Goal: Check status: Check status

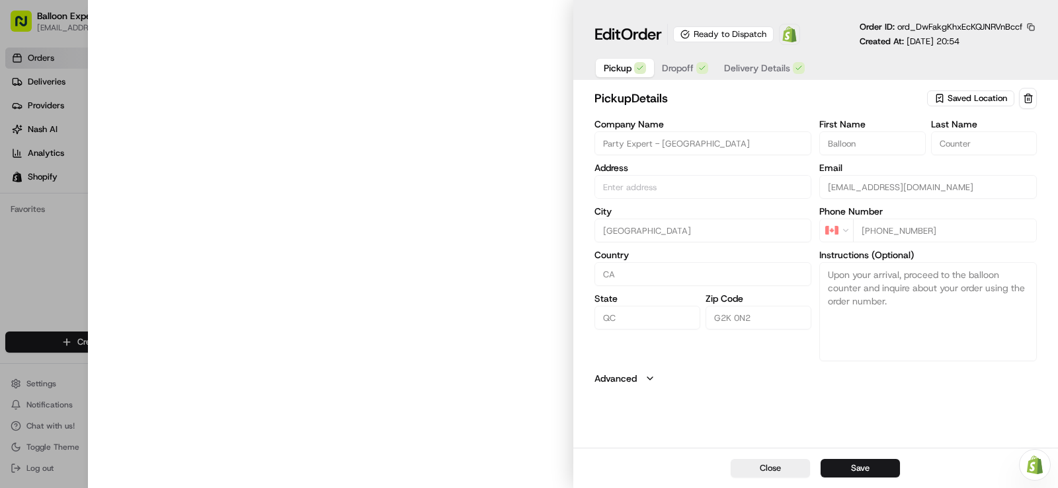
type input "[STREET_ADDRESS][PERSON_NAME]"
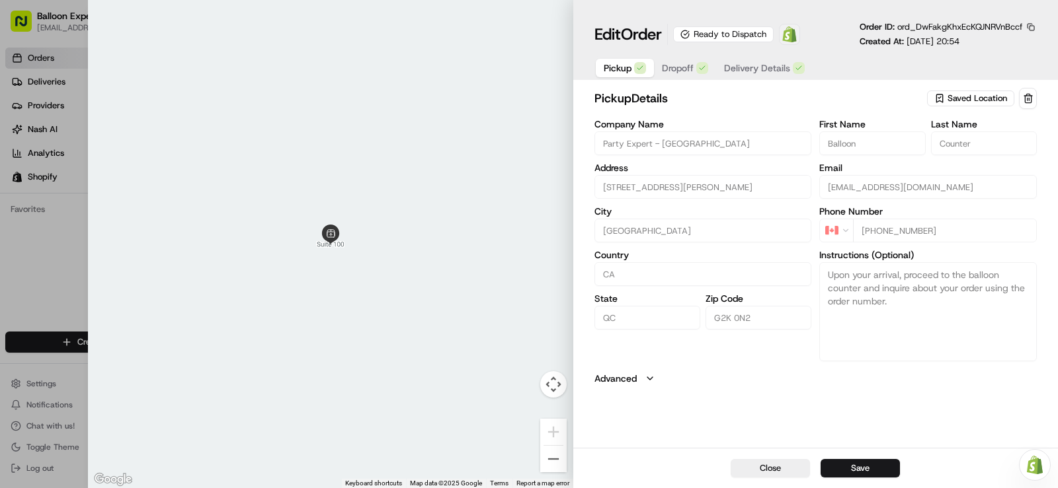
click at [797, 36] on img at bounding box center [789, 34] width 16 height 16
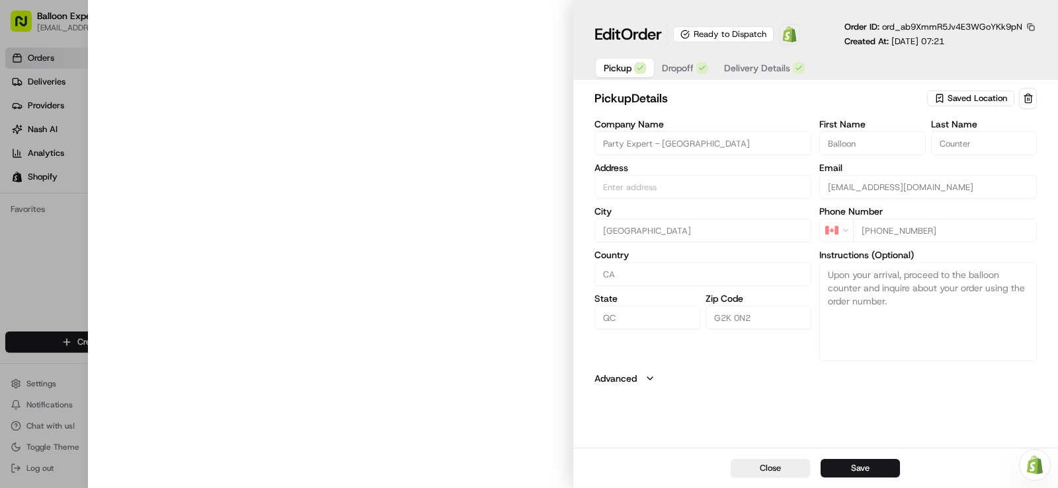
type input "[STREET_ADDRESS][PERSON_NAME]"
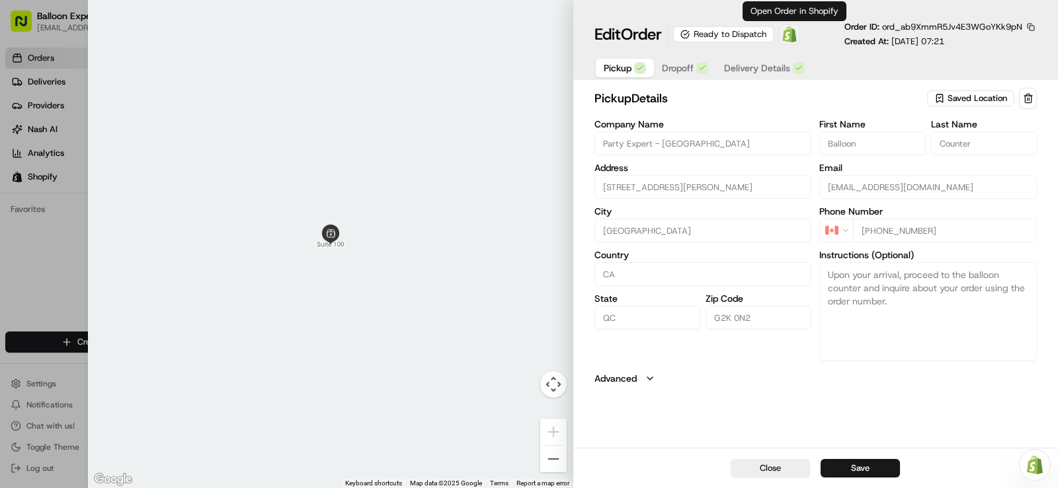
click at [795, 33] on img at bounding box center [789, 34] width 16 height 16
click at [796, 30] on img at bounding box center [789, 34] width 16 height 16
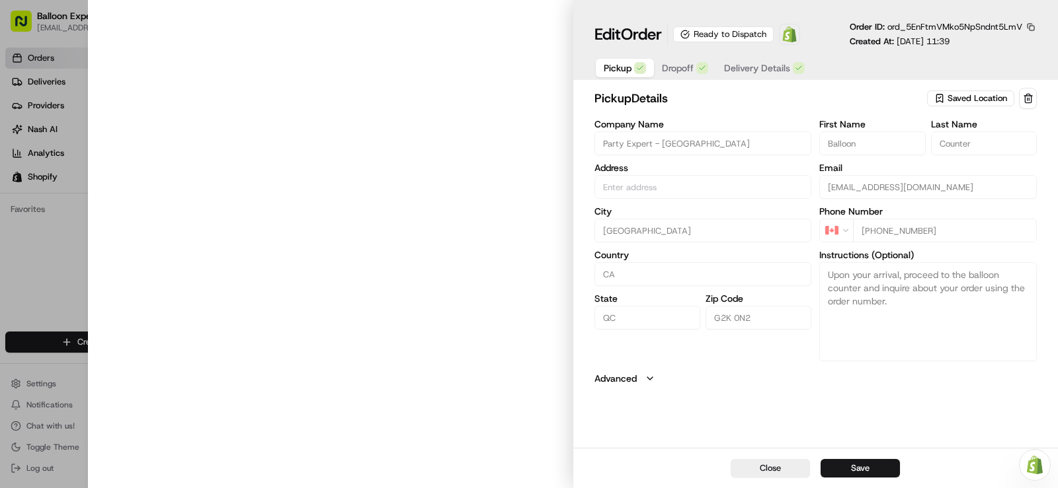
type input "[STREET_ADDRESS][PERSON_NAME]"
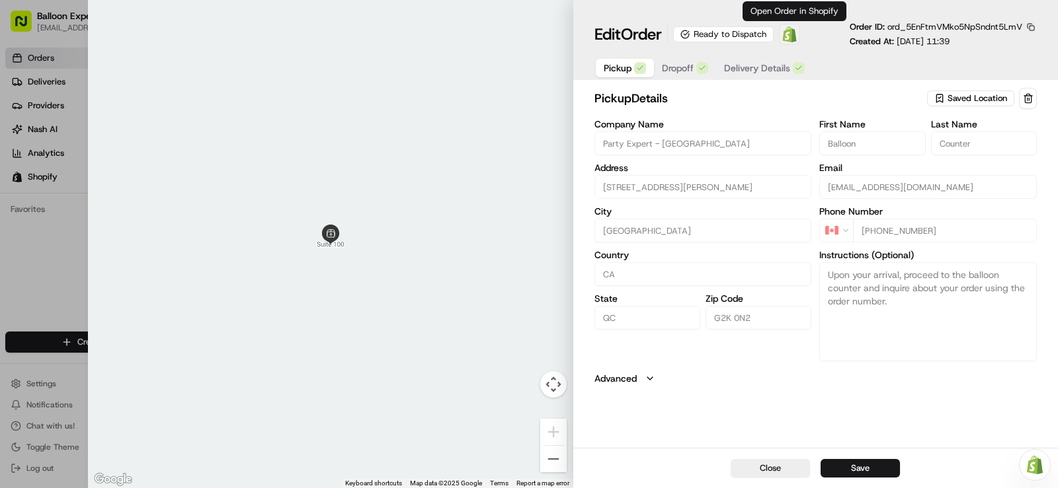
click at [797, 38] on img at bounding box center [789, 34] width 16 height 16
